Goal: Information Seeking & Learning: Learn about a topic

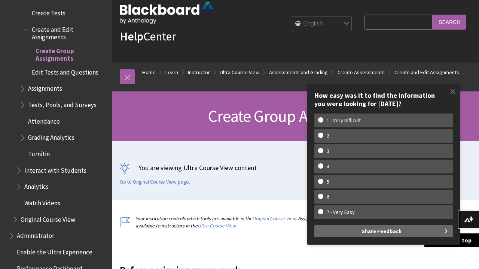
scroll to position [788, 0]
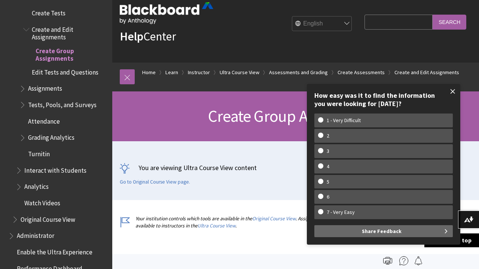
click at [454, 93] on span at bounding box center [453, 92] width 16 height 16
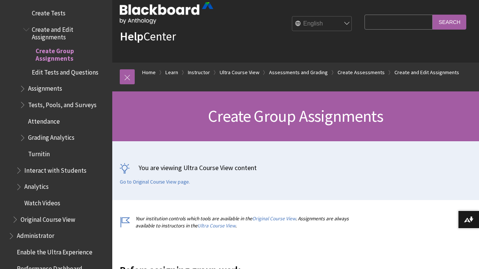
scroll to position [0, 0]
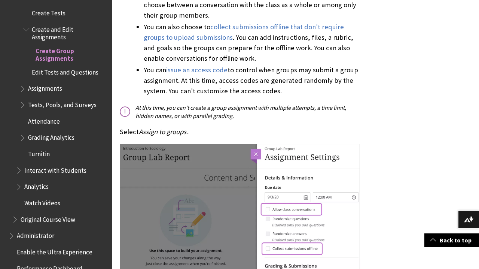
scroll to position [1024, 0]
click at [73, 99] on span "Tests, Pools, and Surveys" at bounding box center [62, 104] width 69 height 10
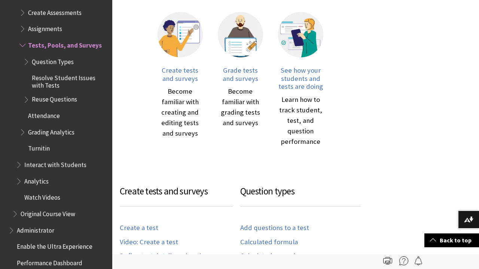
scroll to position [224, 0]
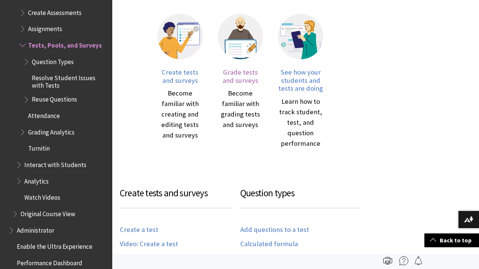
click at [251, 69] on span "Grade tests and surveys" at bounding box center [241, 76] width 36 height 17
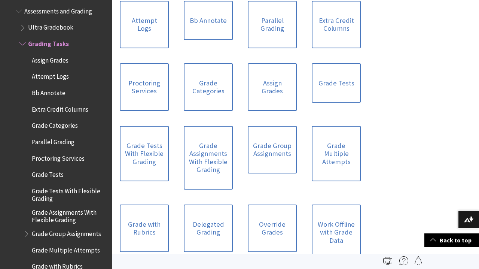
scroll to position [236, 0]
click at [210, 85] on link "Grade Categories" at bounding box center [208, 88] width 49 height 48
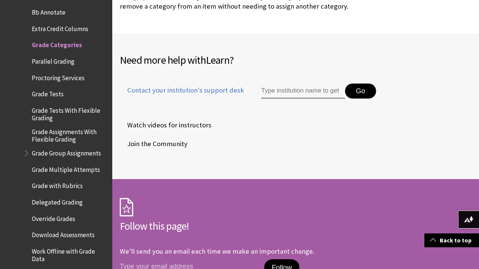
scroll to position [594, 0]
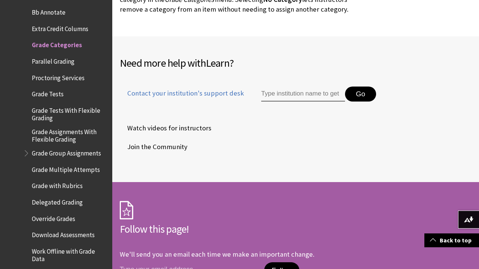
click at [181, 126] on span "Watch videos for instructors" at bounding box center [166, 127] width 92 height 11
